Goal: Information Seeking & Learning: Check status

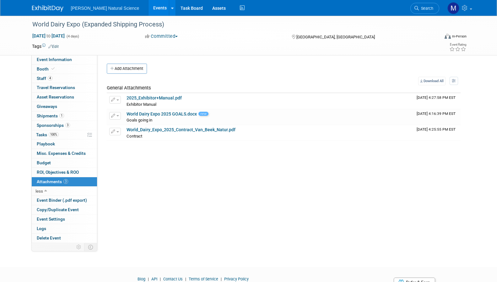
click at [109, 6] on span "[PERSON_NAME] Natural Science" at bounding box center [105, 8] width 69 height 5
click at [106, 8] on span "[PERSON_NAME] Natural Science" at bounding box center [105, 8] width 69 height 5
click at [149, 7] on link "Events" at bounding box center [160, 8] width 23 height 16
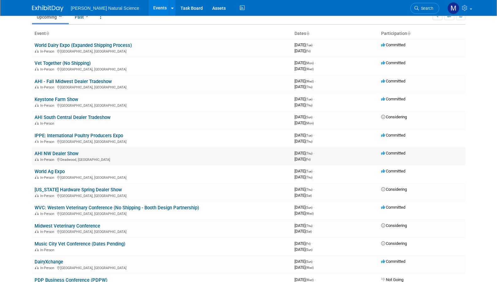
scroll to position [30, 0]
click at [59, 205] on link "WVC: Western Veterinary Conference (No Shipping - Booth Design Partnership)" at bounding box center [117, 207] width 165 height 6
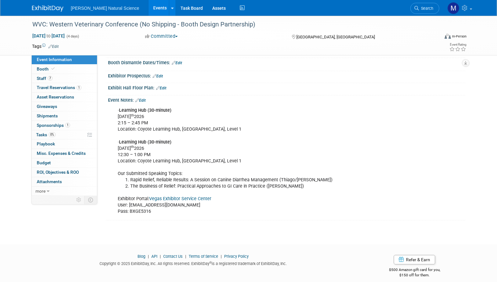
scroll to position [92, 0]
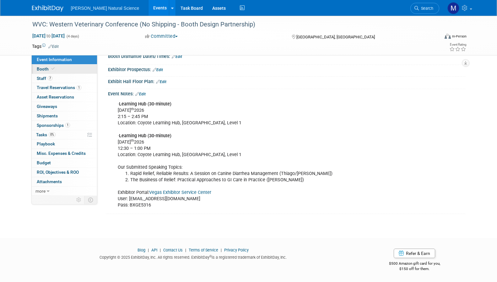
click at [64, 70] on link "Booth" at bounding box center [64, 68] width 65 height 9
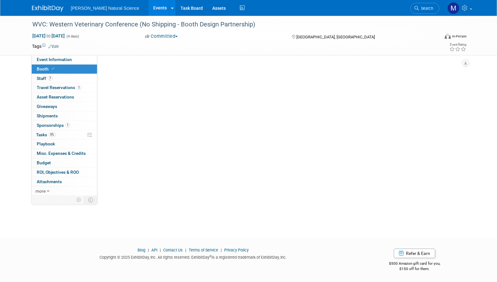
scroll to position [0, 0]
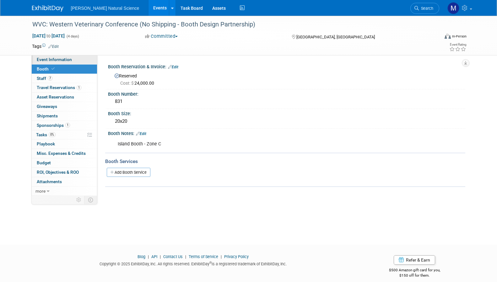
click at [67, 57] on span "Event Information" at bounding box center [54, 59] width 35 height 5
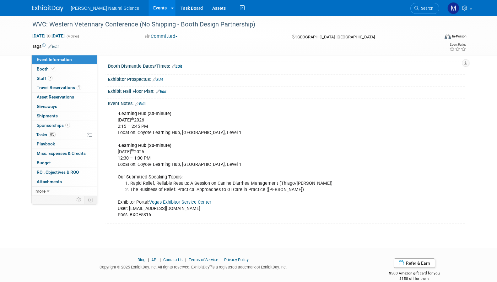
scroll to position [92, 0]
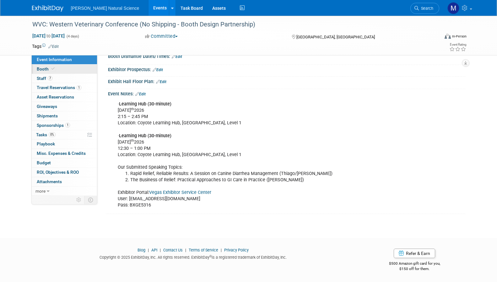
click at [72, 67] on link "Booth" at bounding box center [64, 68] width 65 height 9
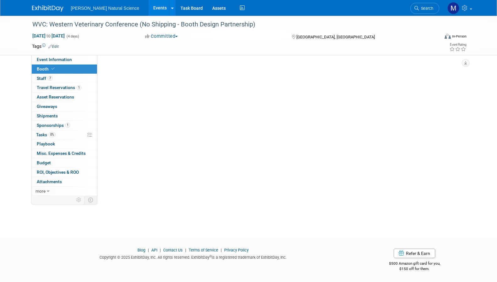
scroll to position [0, 0]
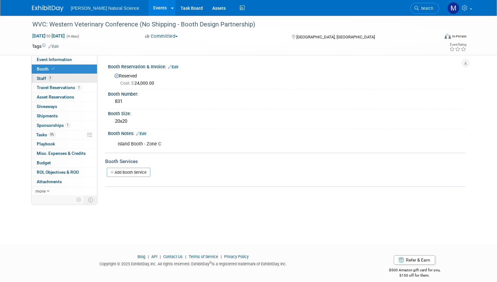
click at [72, 77] on link "7 Staff 7" at bounding box center [64, 78] width 65 height 9
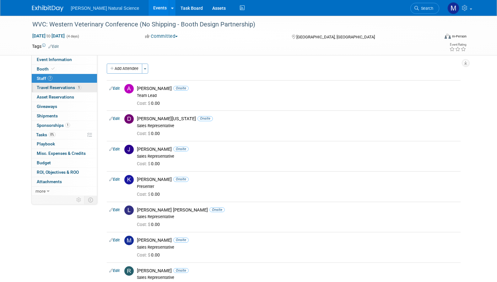
click at [65, 87] on span "Travel Reservations 1" at bounding box center [59, 87] width 45 height 5
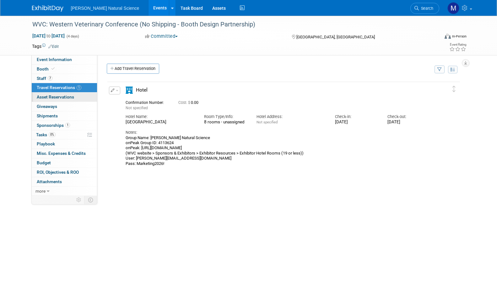
click at [78, 99] on link "0 Asset Reservations 0" at bounding box center [64, 96] width 65 height 9
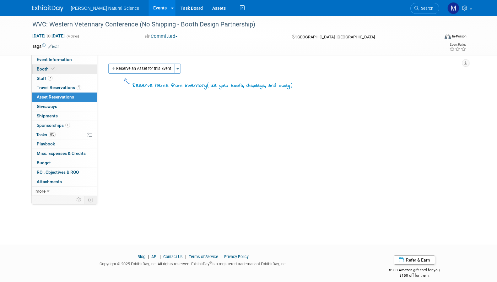
click at [68, 65] on link "Booth" at bounding box center [64, 68] width 65 height 9
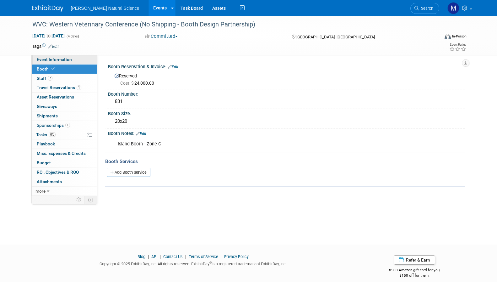
click at [68, 61] on span "Event Information" at bounding box center [54, 59] width 35 height 5
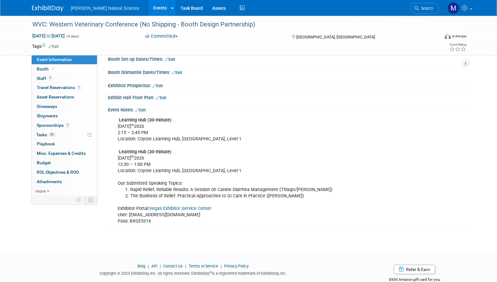
scroll to position [83, 0]
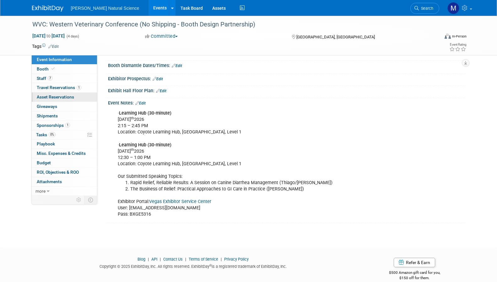
click at [80, 96] on link "0 Asset Reservations 0" at bounding box center [64, 96] width 65 height 9
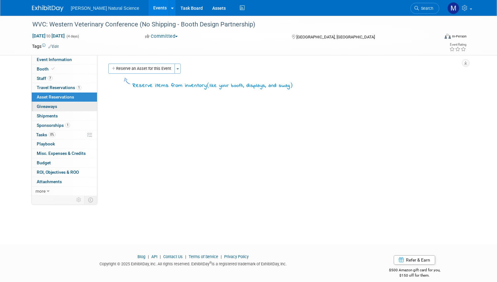
click at [78, 104] on link "0 Giveaways 0" at bounding box center [64, 106] width 65 height 9
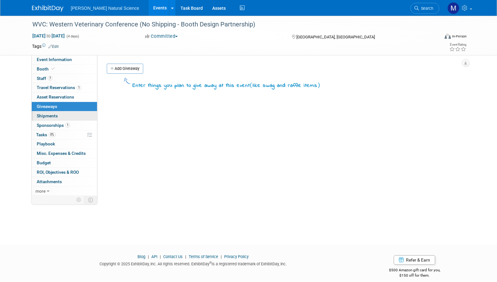
click at [76, 112] on link "0 Shipments 0" at bounding box center [64, 115] width 65 height 9
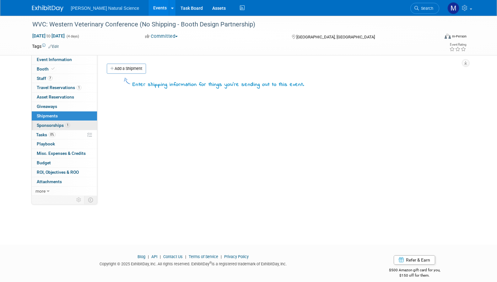
click at [74, 122] on link "1 Sponsorships 1" at bounding box center [64, 125] width 65 height 9
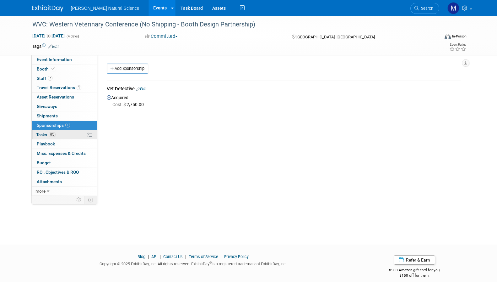
click at [71, 138] on link "0% Tasks 0%" at bounding box center [64, 134] width 65 height 9
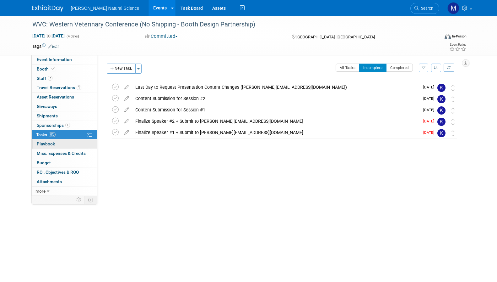
click at [66, 141] on link "0 Playbook 0" at bounding box center [64, 143] width 65 height 9
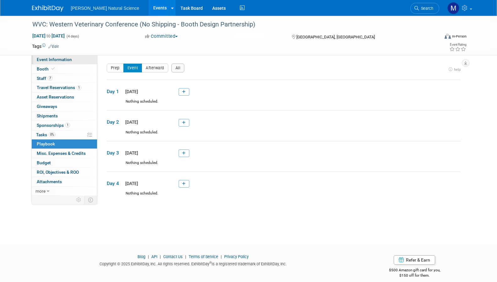
click at [70, 62] on link "Event Information" at bounding box center [64, 59] width 65 height 9
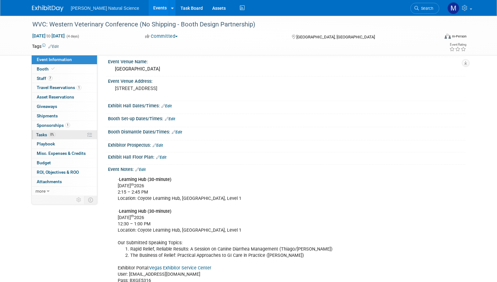
scroll to position [20, 0]
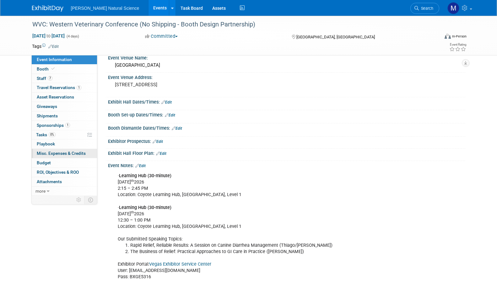
click at [73, 151] on span "Misc. Expenses & Credits 0" at bounding box center [61, 153] width 49 height 5
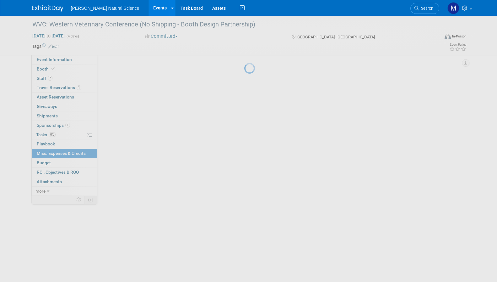
scroll to position [0, 0]
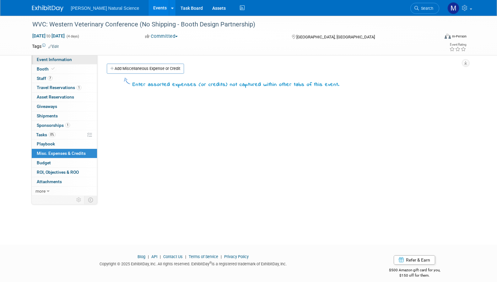
click at [67, 59] on span "Event Information" at bounding box center [54, 59] width 35 height 5
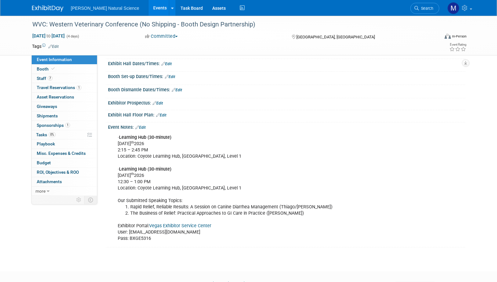
scroll to position [66, 0]
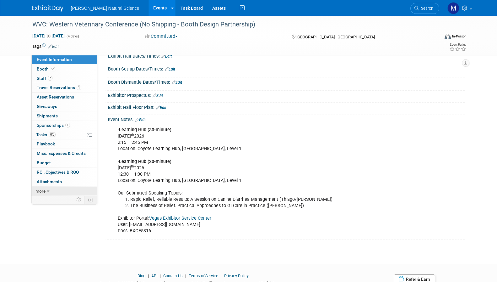
click at [45, 187] on link "more" at bounding box center [64, 190] width 65 height 9
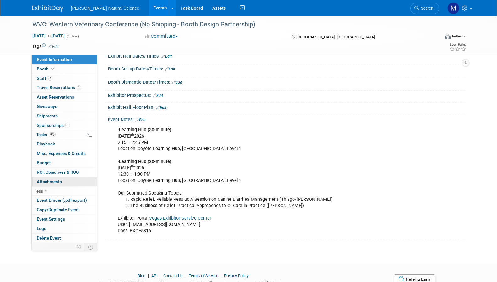
click at [56, 183] on span "Attachments 0" at bounding box center [49, 181] width 25 height 5
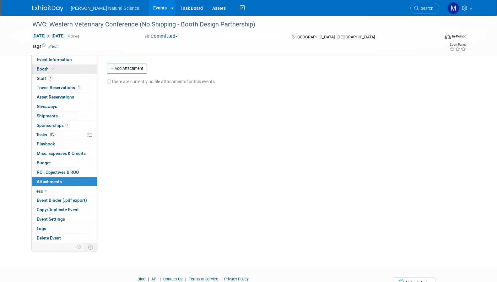
click at [50, 69] on span at bounding box center [53, 68] width 6 height 5
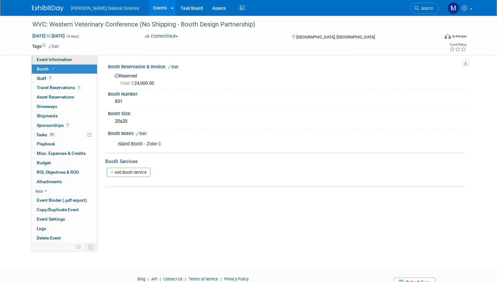
click at [63, 61] on span "Event Information" at bounding box center [54, 59] width 35 height 5
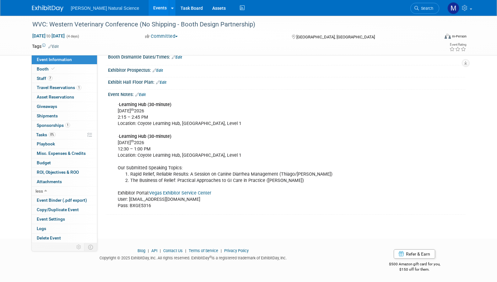
scroll to position [92, 0]
click at [122, 106] on div "· Learning Hub (30-minute) Monday, February 16 th 2026 2:15 – 2:45 PM Location:…" at bounding box center [254, 154] width 283 height 113
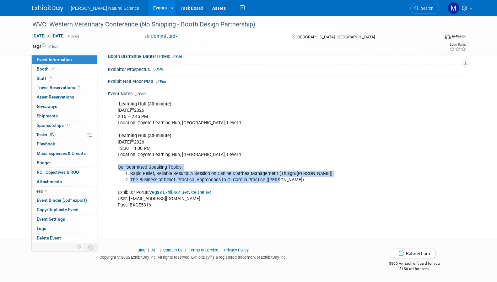
drag, startPoint x: 118, startPoint y: 168, endPoint x: 291, endPoint y: 178, distance: 173.2
click at [291, 178] on div "· Learning Hub (30-minute) Monday, February 16 th 2026 2:15 – 2:45 PM Location:…" at bounding box center [254, 154] width 283 height 113
click at [291, 178] on li "The Business of Relief: Practical Approaches to GI Care in Practice (Alex)" at bounding box center [261, 180] width 262 height 6
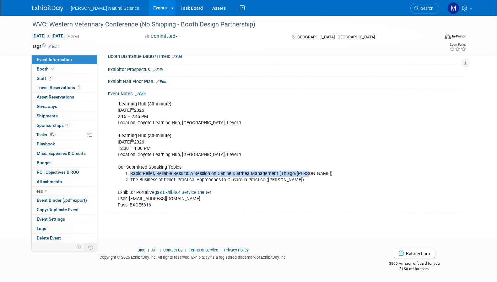
drag, startPoint x: 129, startPoint y: 173, endPoint x: 312, endPoint y: 173, distance: 183.2
click at [312, 173] on li "Rapid Relief, Reliable Results: A Session on Canine Diarrhea Management (Thiago…" at bounding box center [261, 173] width 262 height 6
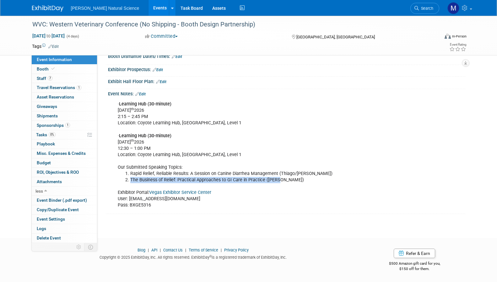
drag, startPoint x: 129, startPoint y: 179, endPoint x: 288, endPoint y: 181, distance: 158.4
click at [288, 181] on li "The Business of Relief: Practical Approaches to GI Care in Practice (Alex)" at bounding box center [261, 180] width 262 height 6
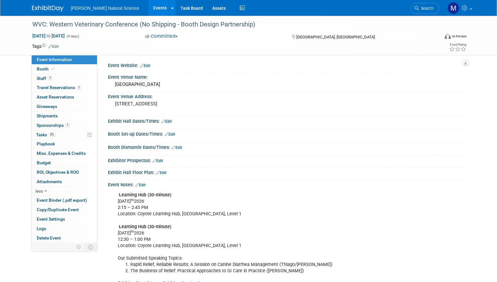
scroll to position [0, 0]
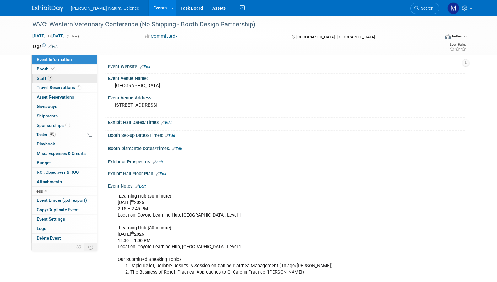
click at [58, 80] on link "7 Staff 7" at bounding box center [64, 78] width 65 height 9
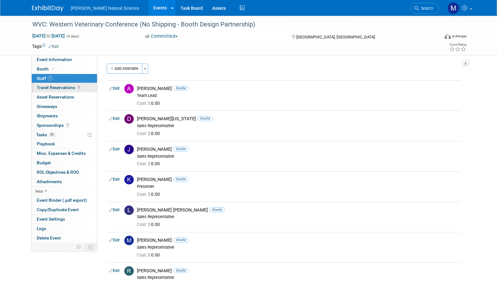
click at [69, 91] on link "1 Travel Reservations 1" at bounding box center [64, 87] width 65 height 9
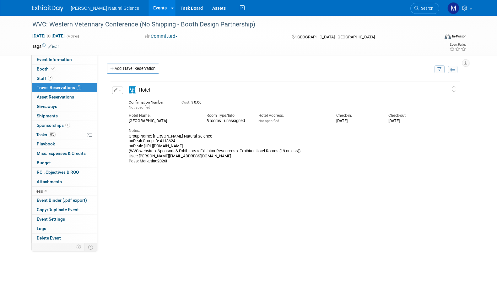
click at [391, 120] on div "Thu. Feb 19, 2026" at bounding box center [410, 120] width 42 height 5
click at [418, 120] on div "Thu. Feb 19, 2026" at bounding box center [410, 120] width 42 height 5
drag, startPoint x: 129, startPoint y: 135, endPoint x: 170, endPoint y: 162, distance: 48.4
click at [170, 162] on div "Group Name: Van Beek Natural Science onPeak Group ID: 4113624 onPeak: https://c…" at bounding box center [280, 149] width 303 height 30
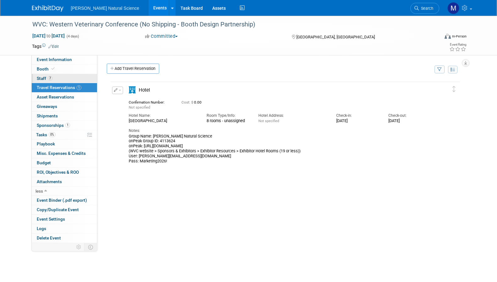
click at [60, 75] on link "7 Staff 7" at bounding box center [64, 78] width 65 height 9
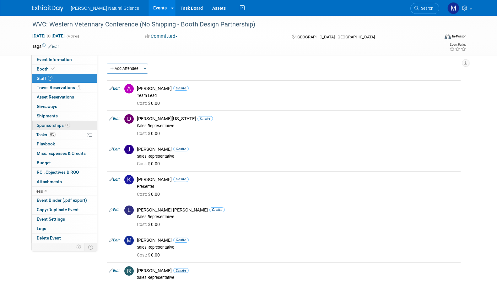
click at [54, 128] on link "1 Sponsorships 1" at bounding box center [64, 125] width 65 height 9
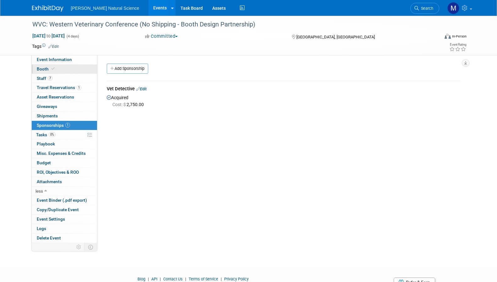
click at [60, 71] on link "Booth" at bounding box center [64, 68] width 65 height 9
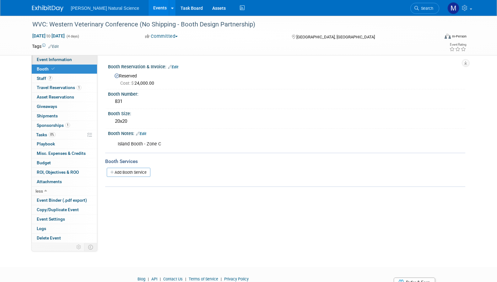
click at [66, 56] on link "Event Information" at bounding box center [64, 59] width 65 height 9
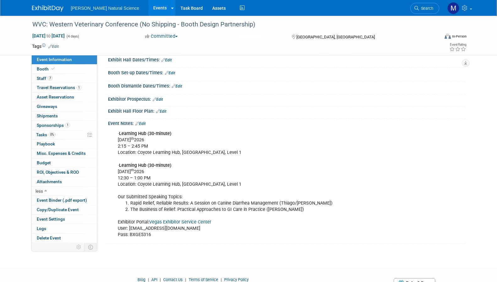
scroll to position [67, 0]
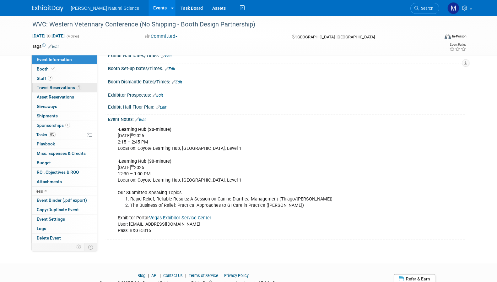
click at [63, 91] on link "1 Travel Reservations 1" at bounding box center [64, 87] width 65 height 9
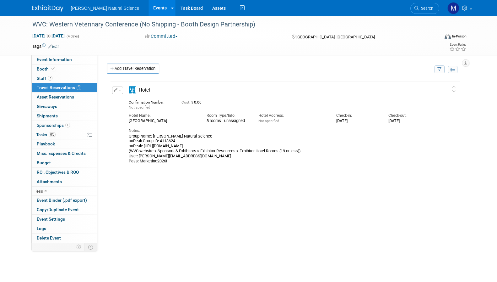
click at [20, 116] on div "WVC: Western Veterinary Conference (No Shipping - Booth Design Partnership) Feb…" at bounding box center [248, 149] width 497 height 267
click at [175, 149] on div "Group Name: Van Beek Natural Science onPeak Group ID: 4113624 onPeak: https://c…" at bounding box center [280, 149] width 303 height 30
click at [209, 149] on div "Group Name: Van Beek Natural Science onPeak Group ID: 4113624 onPeak: https://c…" at bounding box center [280, 149] width 303 height 30
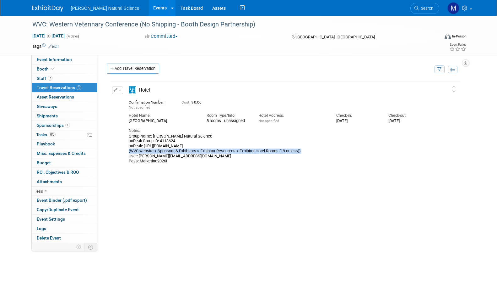
click at [177, 153] on div "Group Name: Van Beek Natural Science onPeak Group ID: 4113624 onPeak: https://c…" at bounding box center [280, 149] width 303 height 30
click at [223, 154] on div "Group Name: Van Beek Natural Science onPeak Group ID: 4113624 onPeak: https://c…" at bounding box center [280, 149] width 303 height 30
click at [221, 151] on div "Group Name: Van Beek Natural Science onPeak Group ID: 4113624 onPeak: https://c…" at bounding box center [280, 149] width 303 height 30
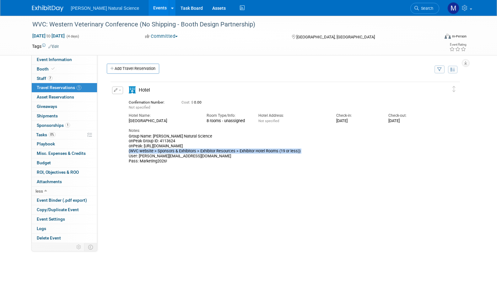
click at [264, 162] on div "Group Name: Van Beek Natural Science onPeak Group ID: 4113624 onPeak: https://c…" at bounding box center [280, 149] width 303 height 30
drag, startPoint x: 207, startPoint y: 121, endPoint x: 247, endPoint y: 122, distance: 39.3
click at [247, 122] on div "8 rooms - unassigned" at bounding box center [228, 120] width 42 height 5
click at [244, 121] on div "8 rooms - unassigned" at bounding box center [228, 120] width 42 height 5
drag, startPoint x: 144, startPoint y: 146, endPoint x: 247, endPoint y: 145, distance: 102.8
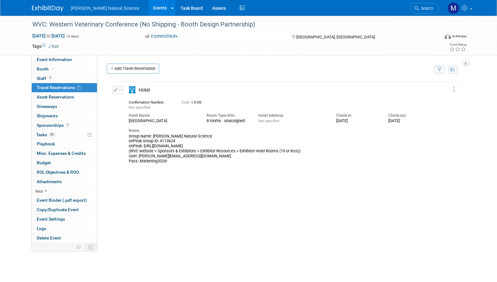
click at [247, 145] on div "Group Name: Van Beek Natural Science onPeak Group ID: 4113624 onPeak: https://c…" at bounding box center [280, 149] width 303 height 30
copy div "https://compass.onpeak.com/e/012607555/4#frontDesk"
drag, startPoint x: 139, startPoint y: 161, endPoint x: 168, endPoint y: 161, distance: 28.9
click at [168, 161] on div "Group Name: Van Beek Natural Science onPeak Group ID: 4113624 onPeak: https://c…" at bounding box center [280, 149] width 303 height 30
copy div "Marketing2026!"
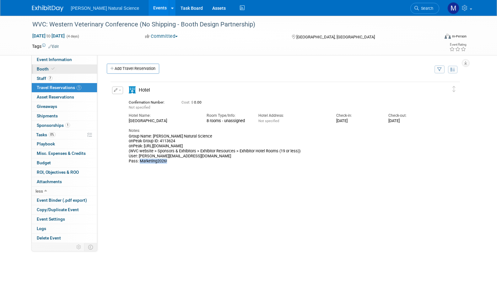
click at [57, 70] on link "Booth" at bounding box center [64, 68] width 65 height 9
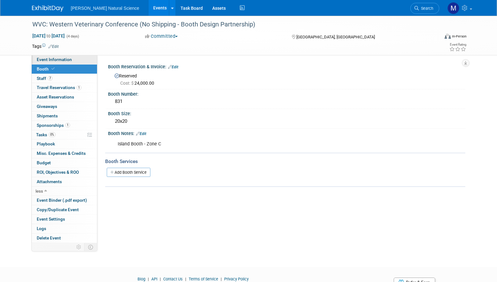
click at [60, 61] on span "Event Information" at bounding box center [54, 59] width 35 height 5
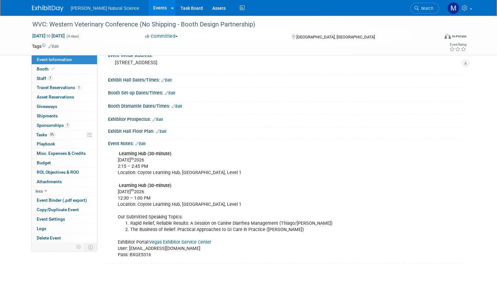
scroll to position [44, 0]
